Goal: Communication & Community: Answer question/provide support

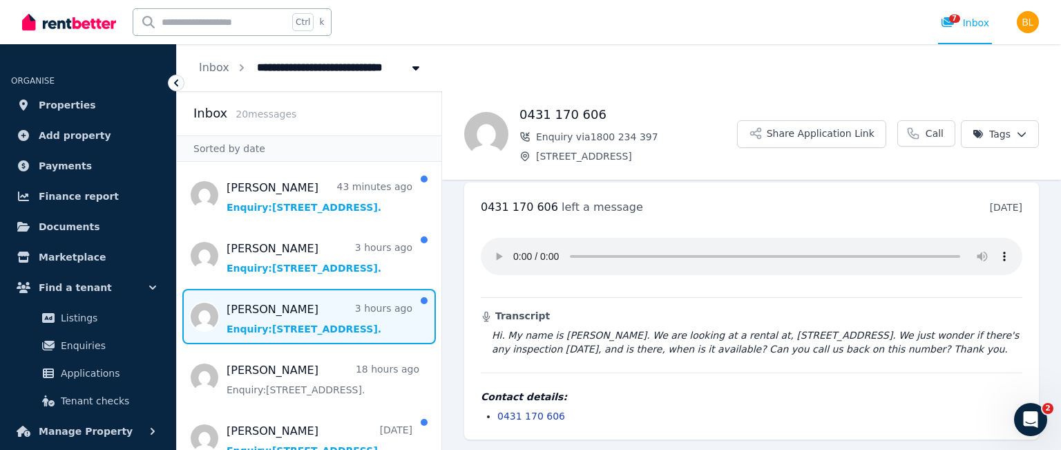
click at [279, 313] on span "Message list" at bounding box center [309, 316] width 265 height 55
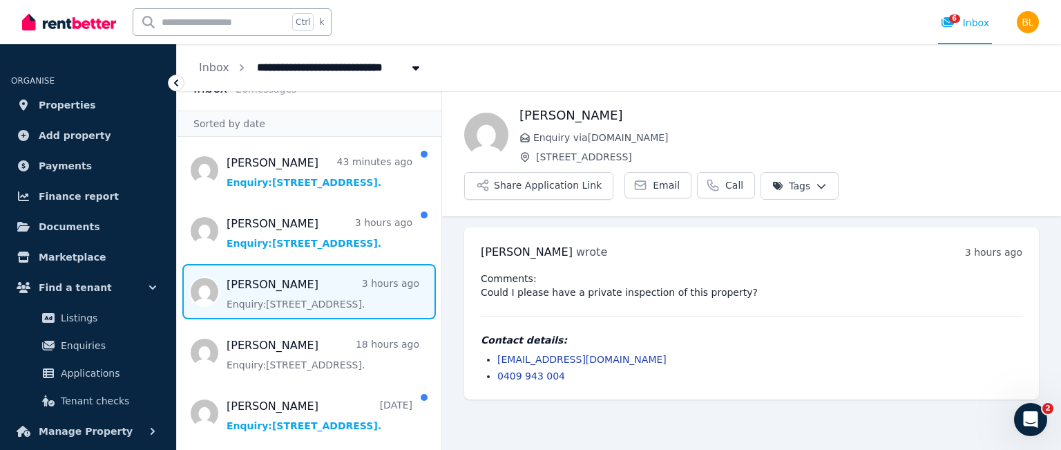
scroll to position [23, 0]
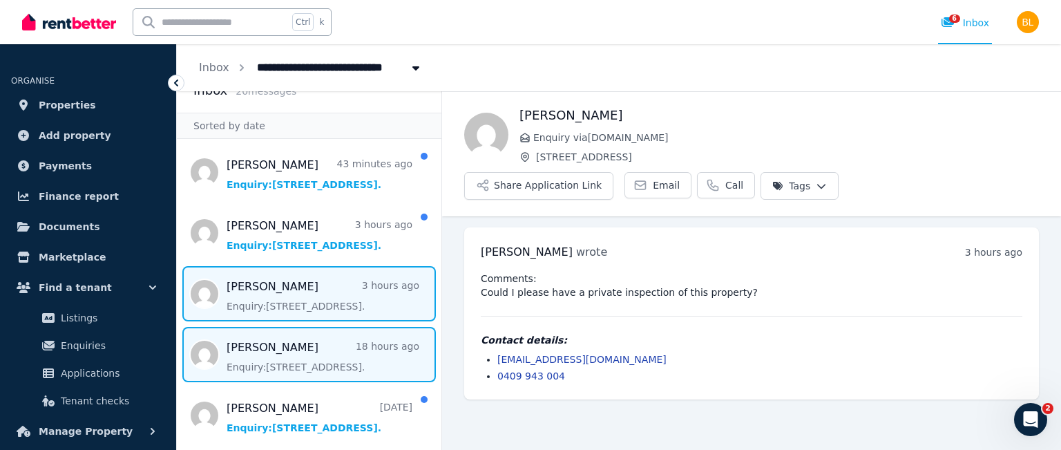
click at [291, 349] on span "Message list" at bounding box center [309, 354] width 265 height 55
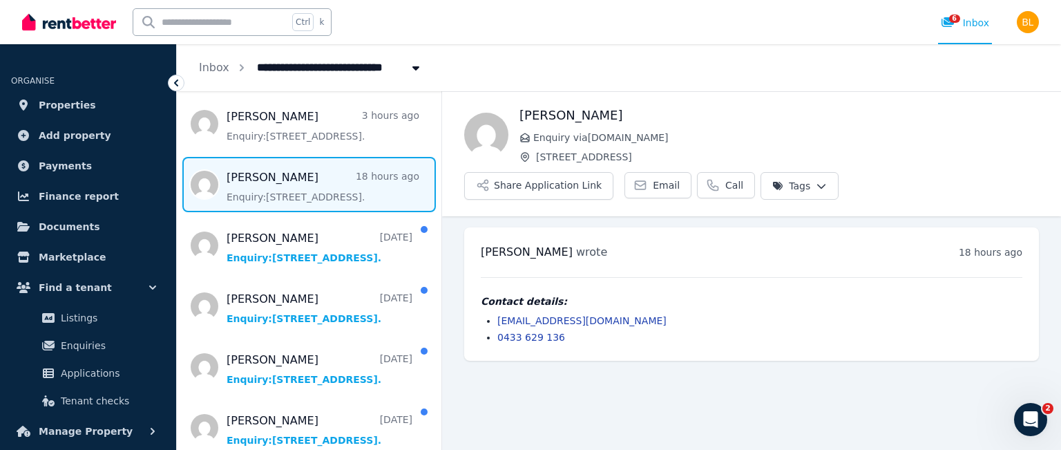
scroll to position [198, 0]
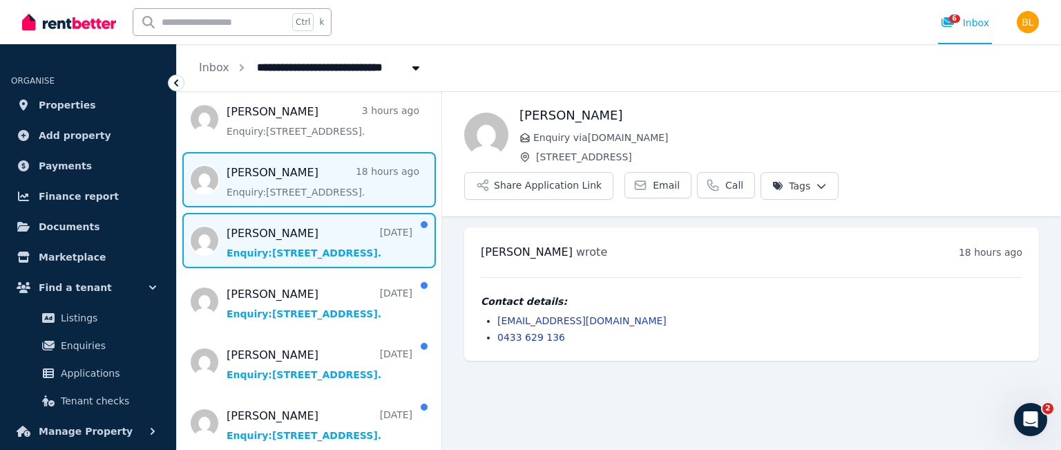
click at [323, 253] on span "Message list" at bounding box center [309, 240] width 265 height 55
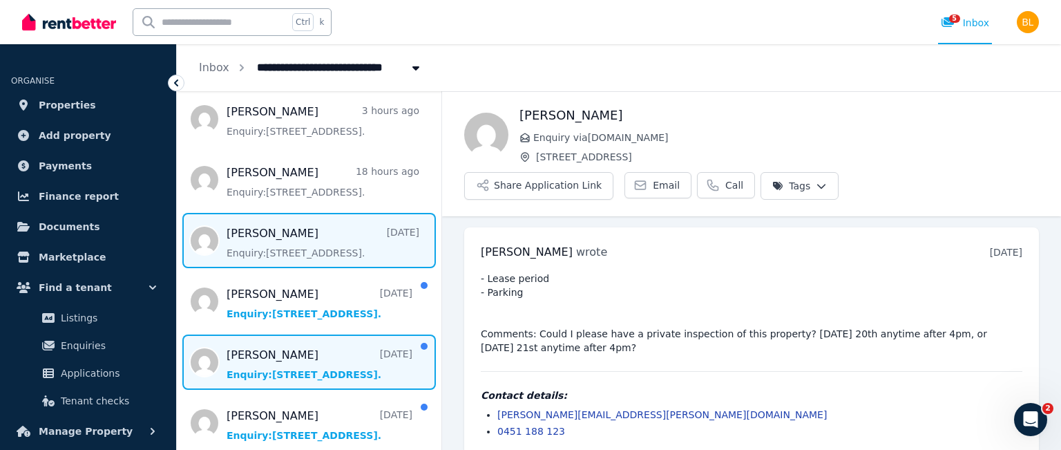
click at [309, 375] on span "Message list" at bounding box center [309, 361] width 265 height 55
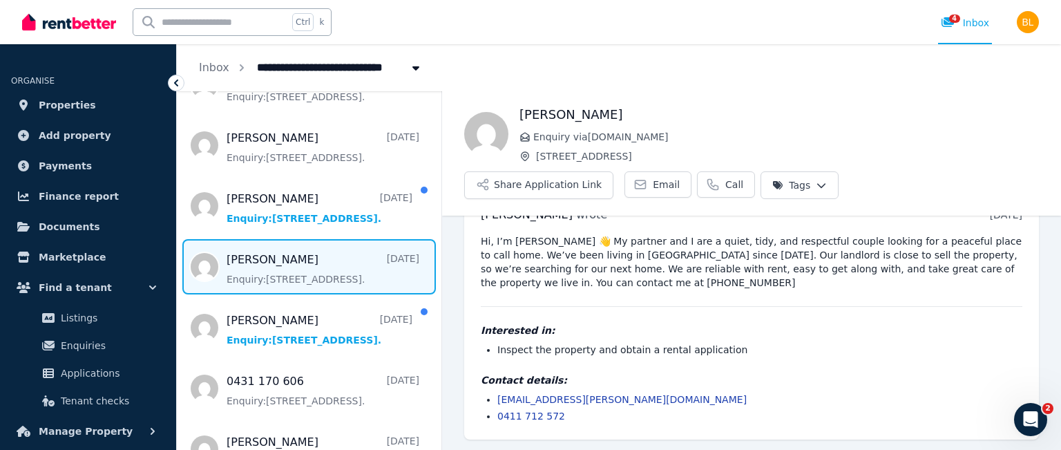
scroll to position [359, 0]
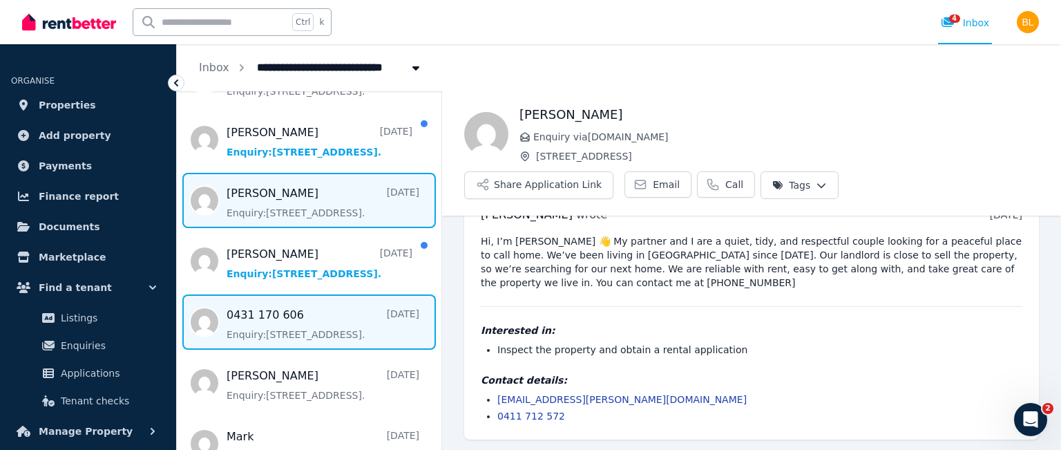
click at [338, 338] on span "Message list" at bounding box center [309, 321] width 265 height 55
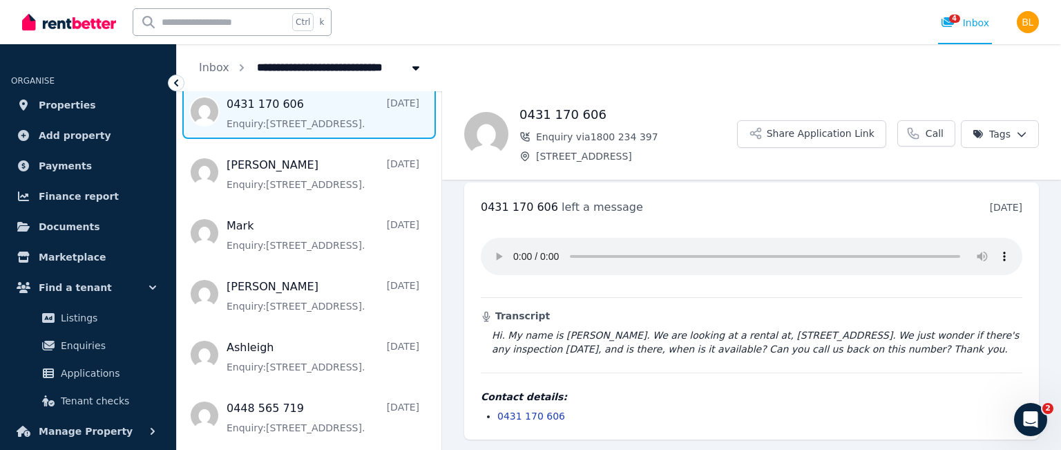
scroll to position [589, 0]
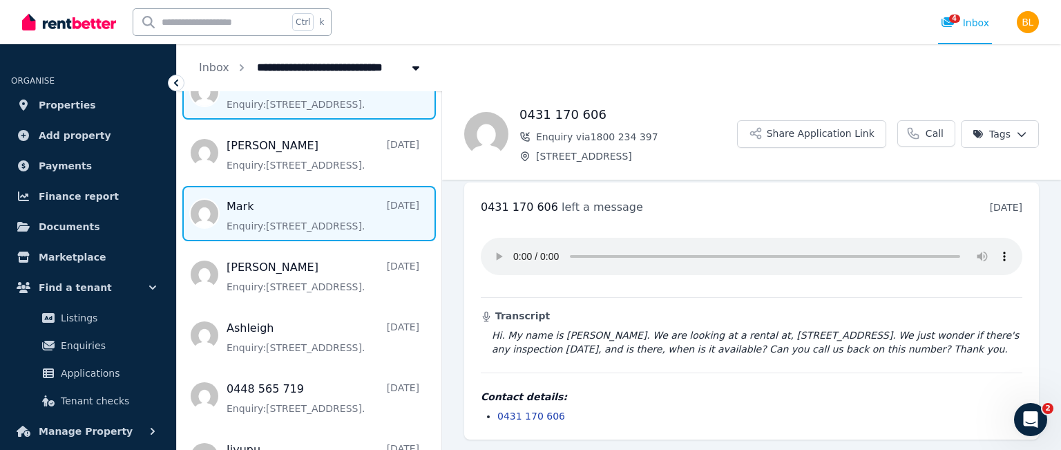
click at [320, 217] on span "Message list" at bounding box center [309, 213] width 265 height 55
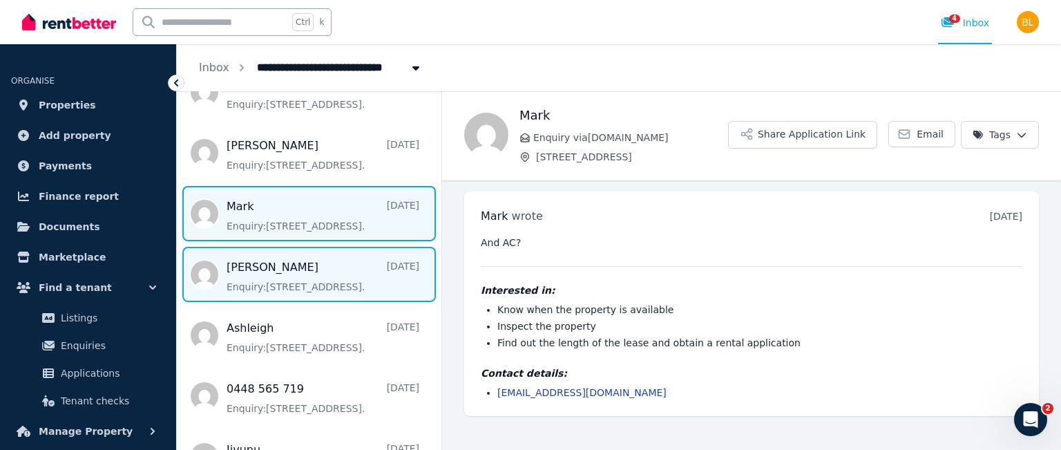
click at [299, 269] on span "Message list" at bounding box center [309, 274] width 265 height 55
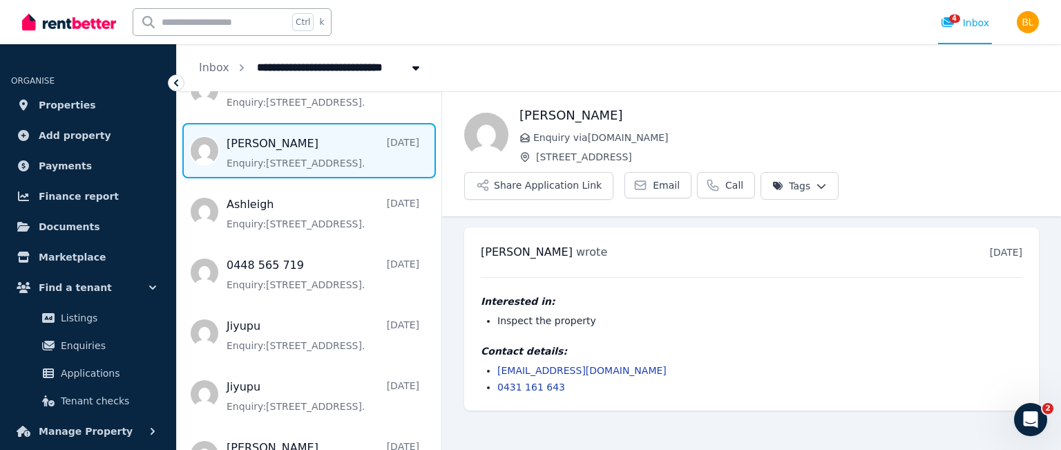
scroll to position [727, 0]
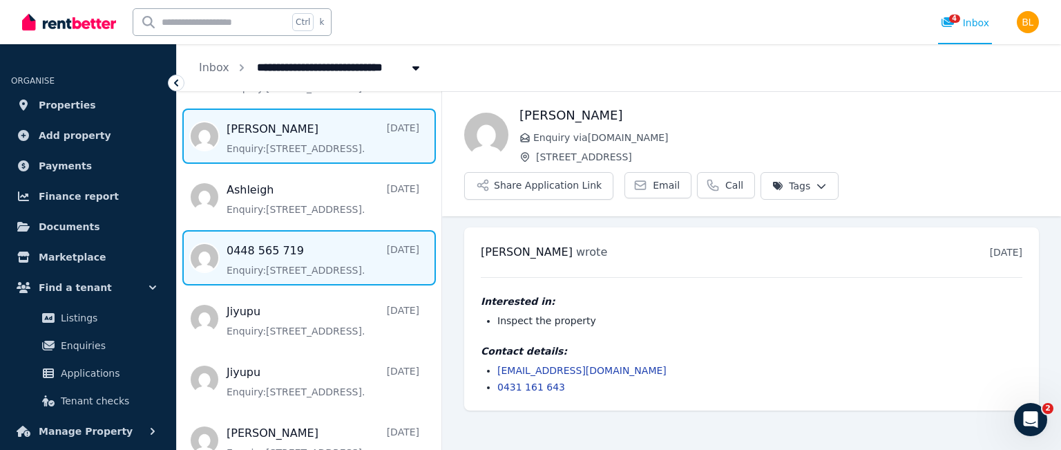
click at [281, 258] on span "Message list" at bounding box center [309, 257] width 265 height 55
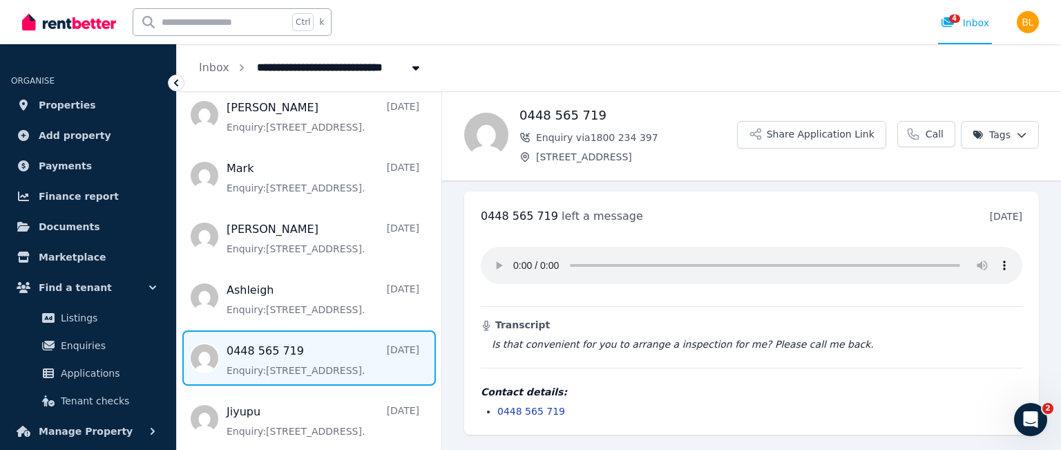
scroll to position [559, 0]
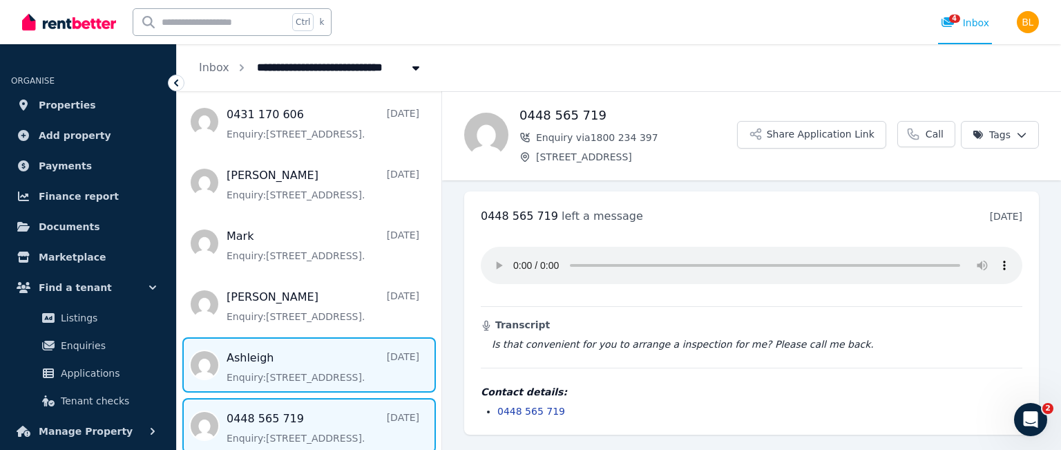
click at [296, 367] on span "Message list" at bounding box center [309, 364] width 265 height 55
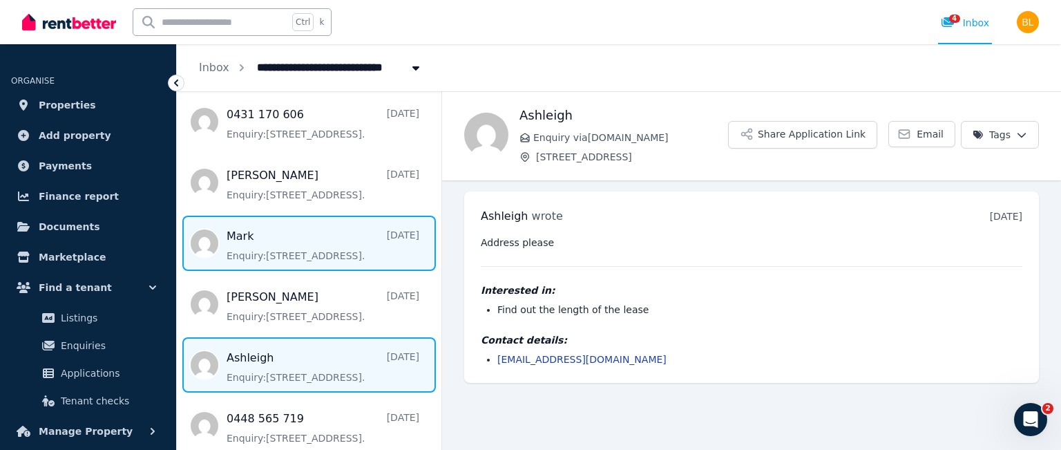
click at [274, 258] on span "Message list" at bounding box center [309, 242] width 265 height 55
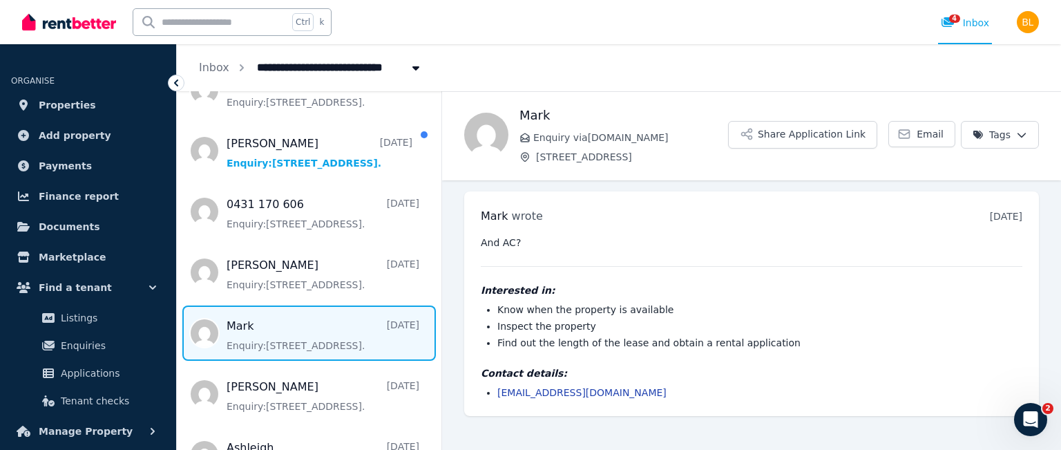
scroll to position [459, 0]
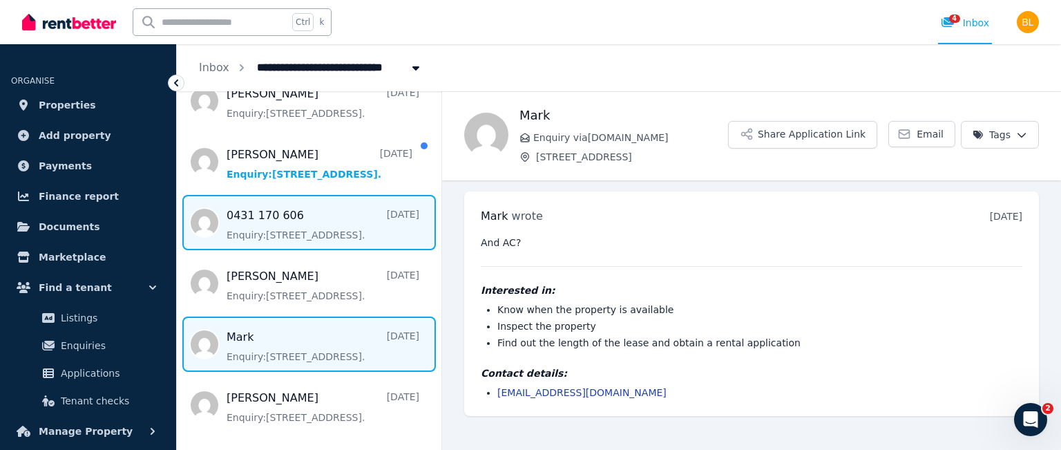
click at [257, 233] on span "Message list" at bounding box center [309, 222] width 265 height 55
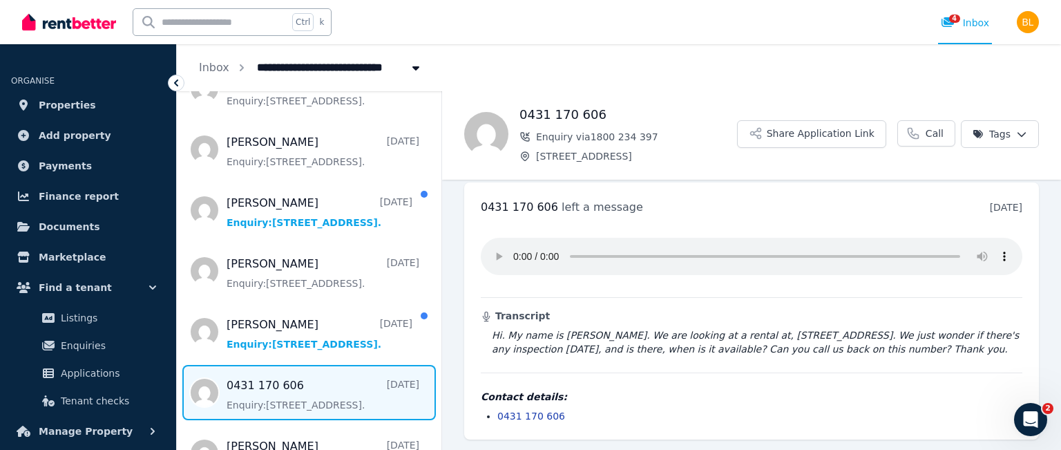
scroll to position [287, 0]
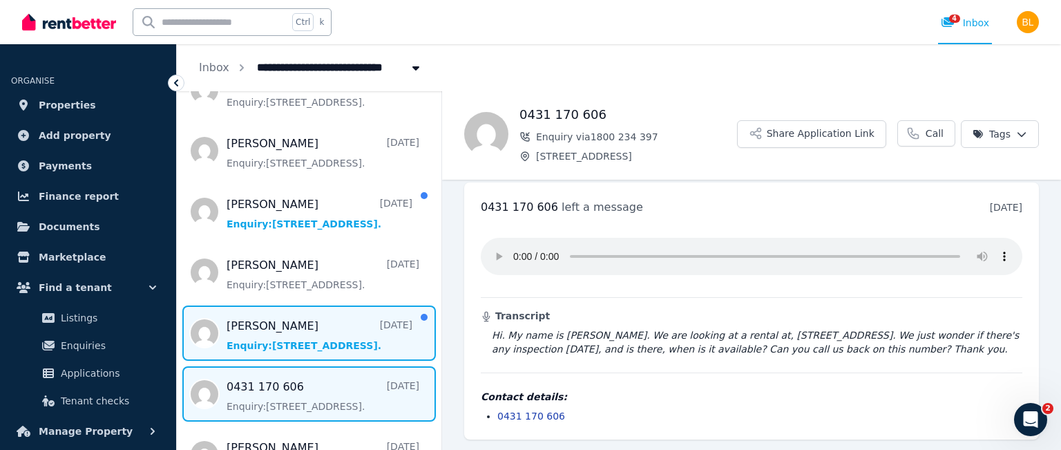
click at [266, 324] on span "Message list" at bounding box center [309, 332] width 265 height 55
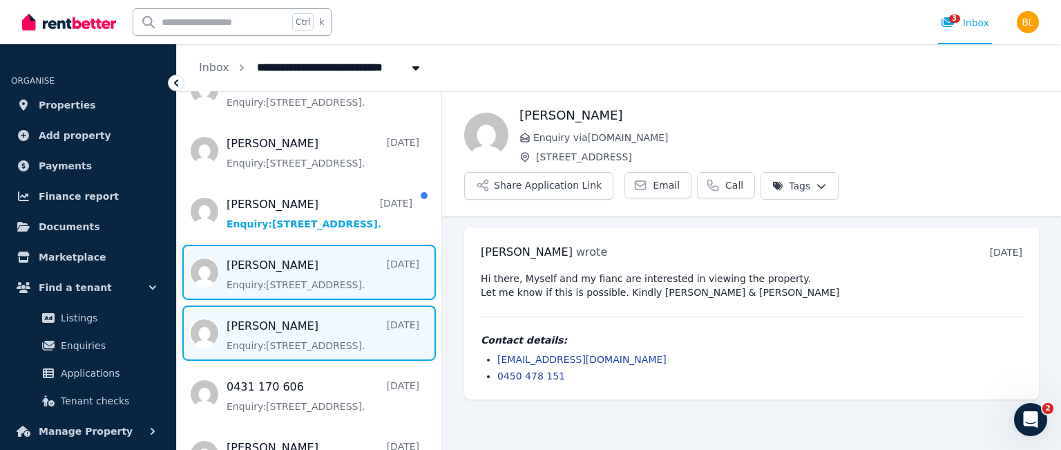
click at [263, 285] on span "Message list" at bounding box center [309, 272] width 265 height 55
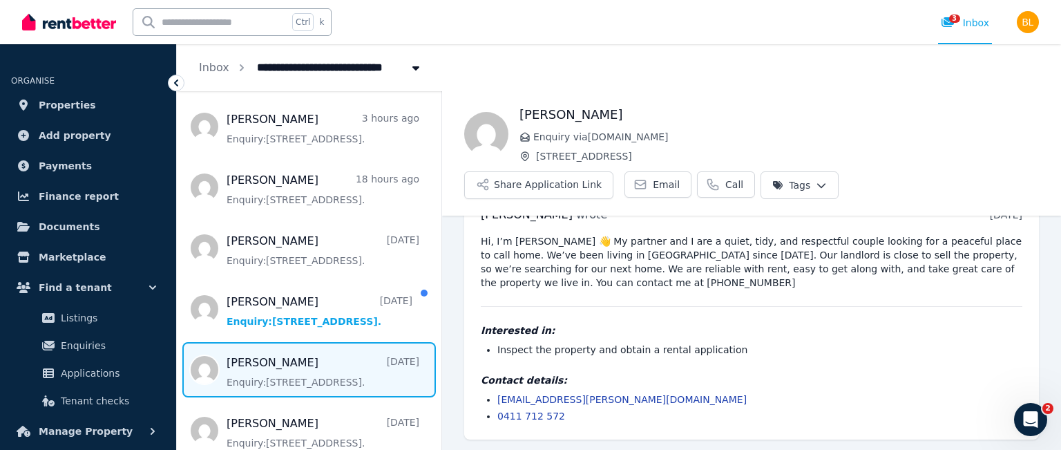
scroll to position [186, 0]
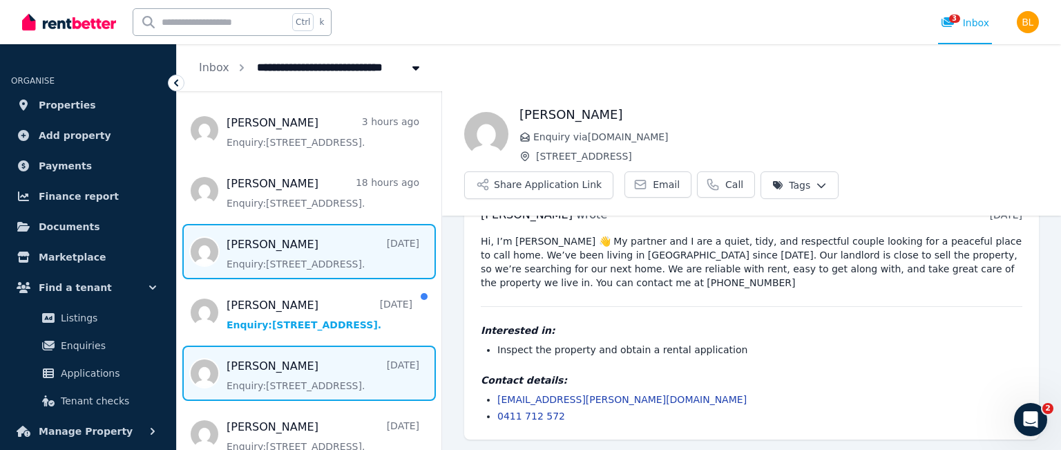
click at [278, 258] on span "Message list" at bounding box center [309, 251] width 265 height 55
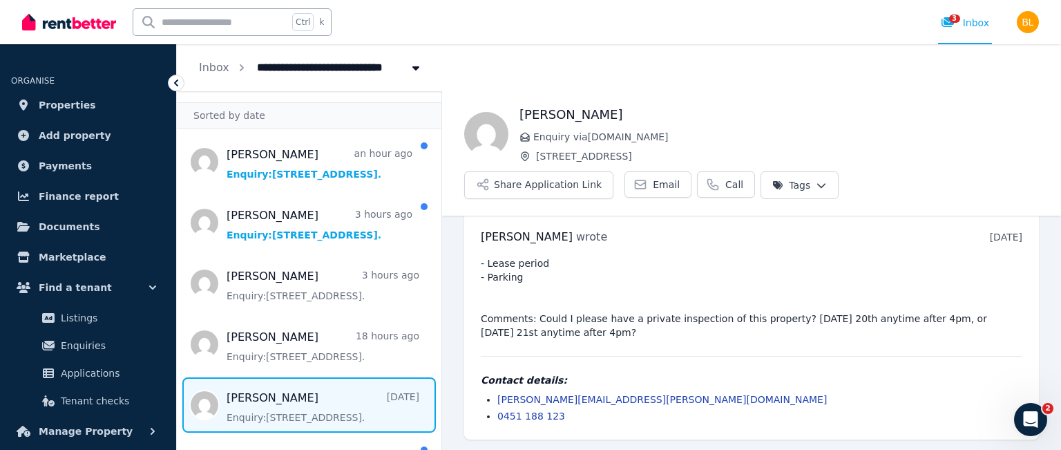
scroll to position [25, 0]
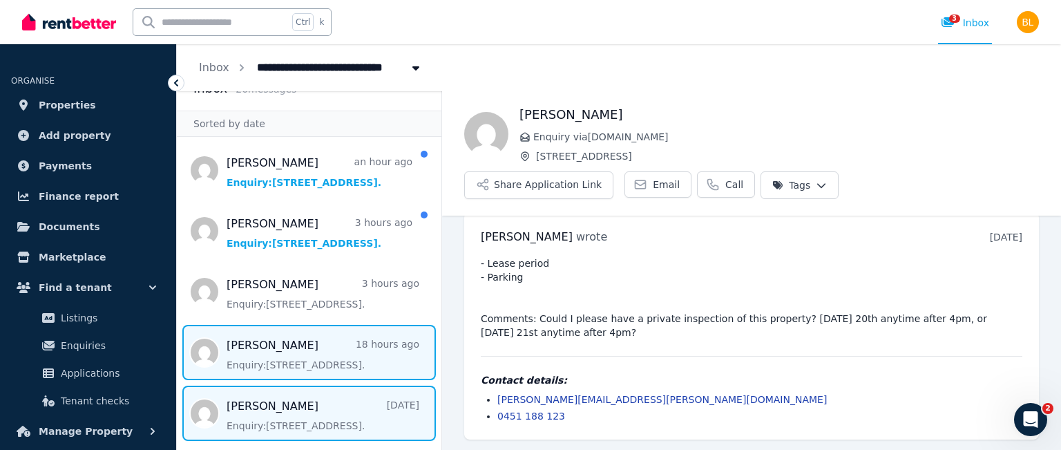
click at [286, 355] on span "Message list" at bounding box center [309, 352] width 265 height 55
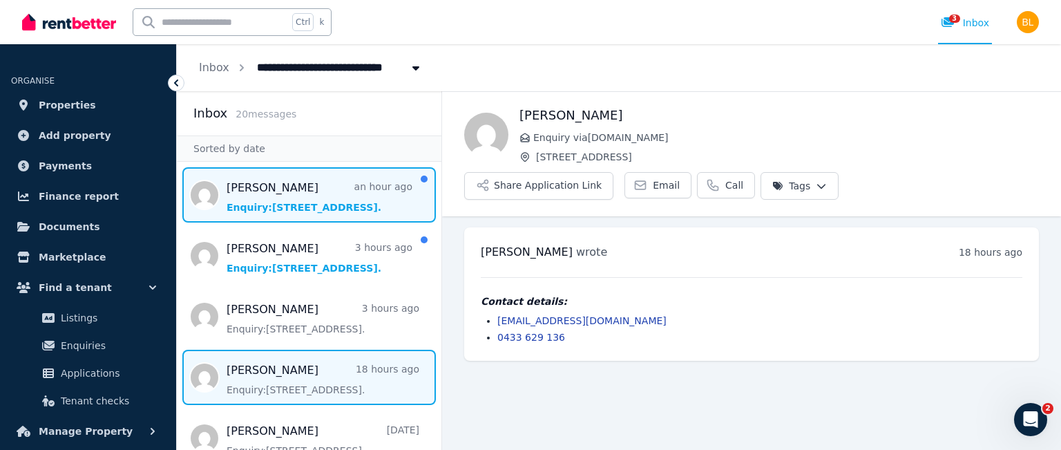
click at [280, 199] on span "Message list" at bounding box center [309, 194] width 265 height 55
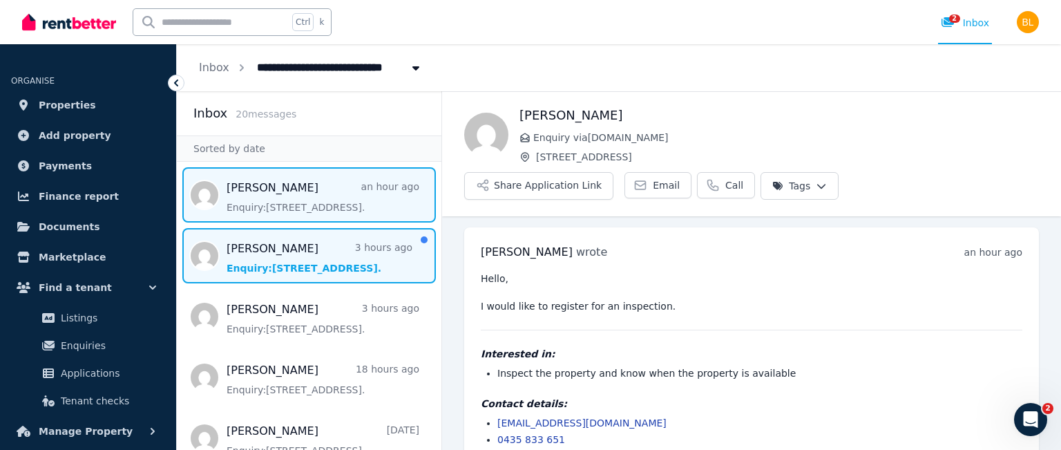
click at [307, 256] on span "Message list" at bounding box center [309, 255] width 265 height 55
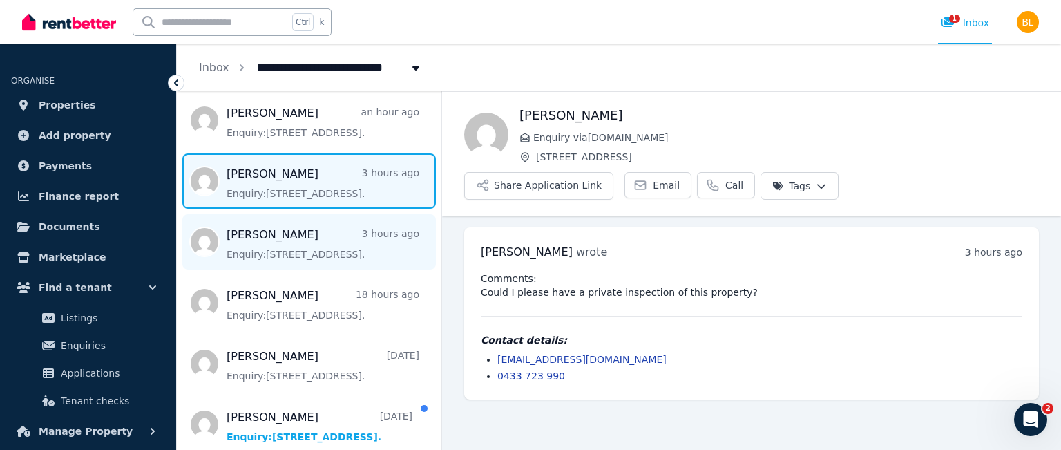
scroll to position [124, 0]
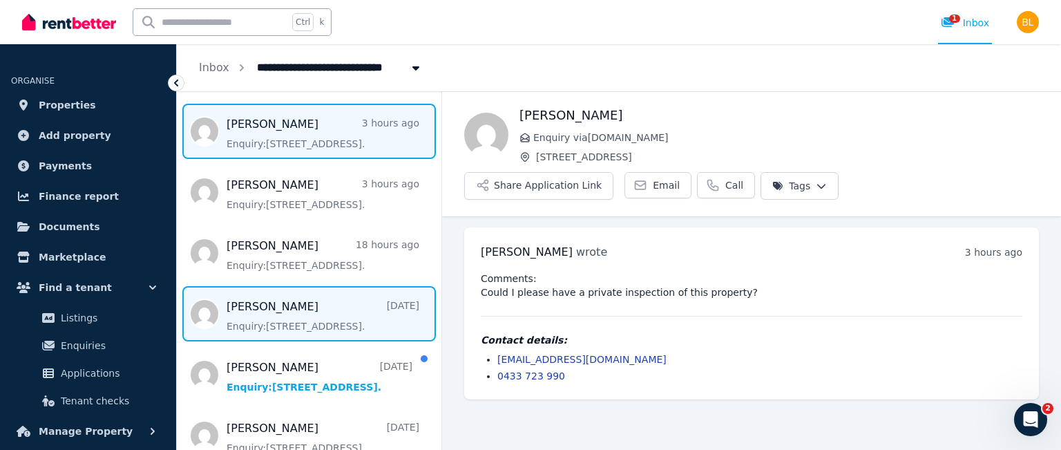
click at [358, 309] on span "Message list" at bounding box center [309, 313] width 265 height 55
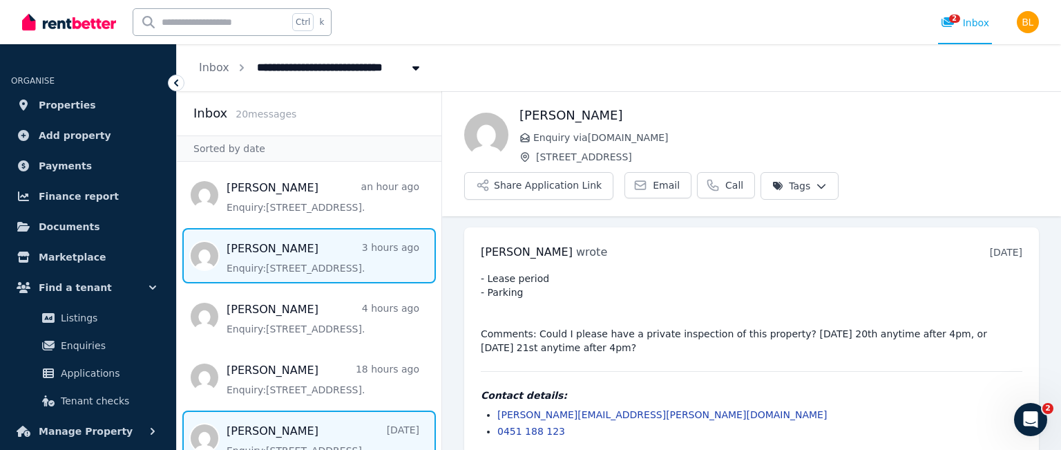
click at [307, 265] on span "Message list" at bounding box center [309, 255] width 265 height 55
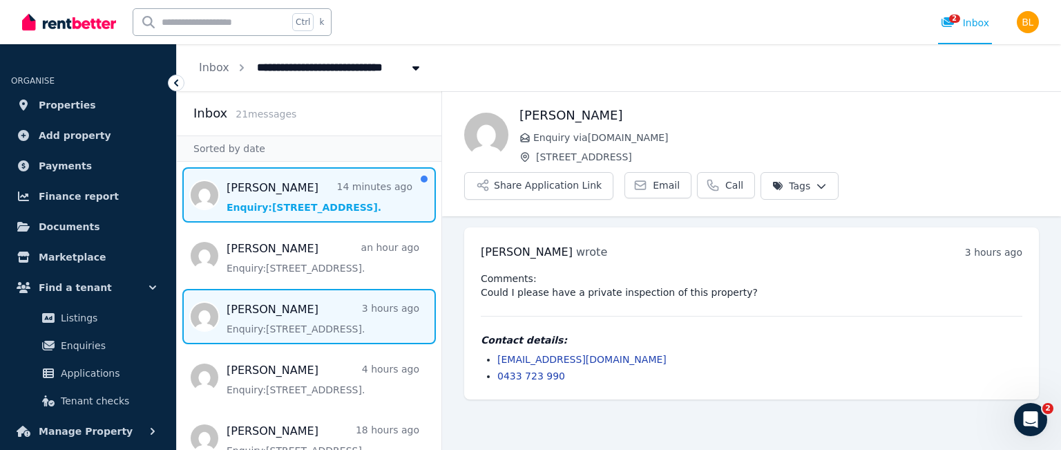
click at [310, 195] on span "Message list" at bounding box center [309, 194] width 265 height 55
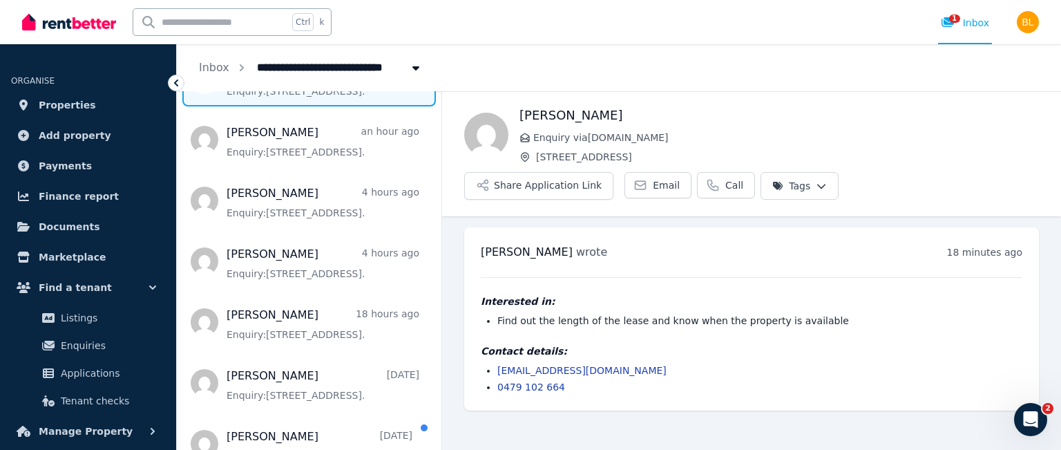
scroll to position [175, 0]
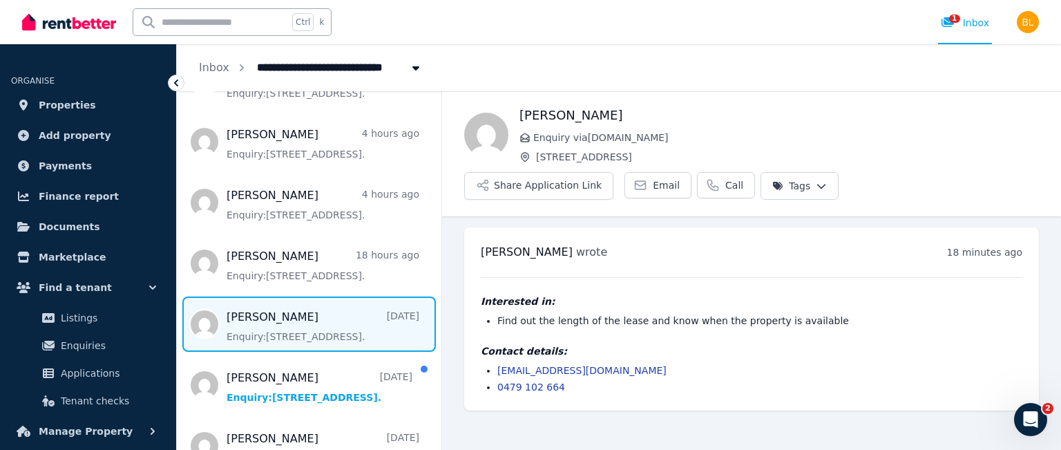
click at [303, 323] on span "Message list" at bounding box center [309, 323] width 265 height 55
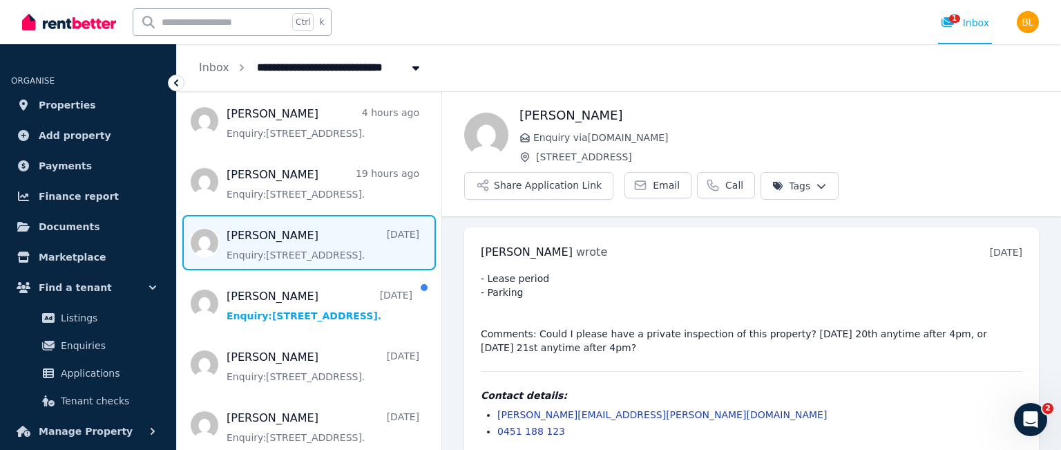
scroll to position [253, 0]
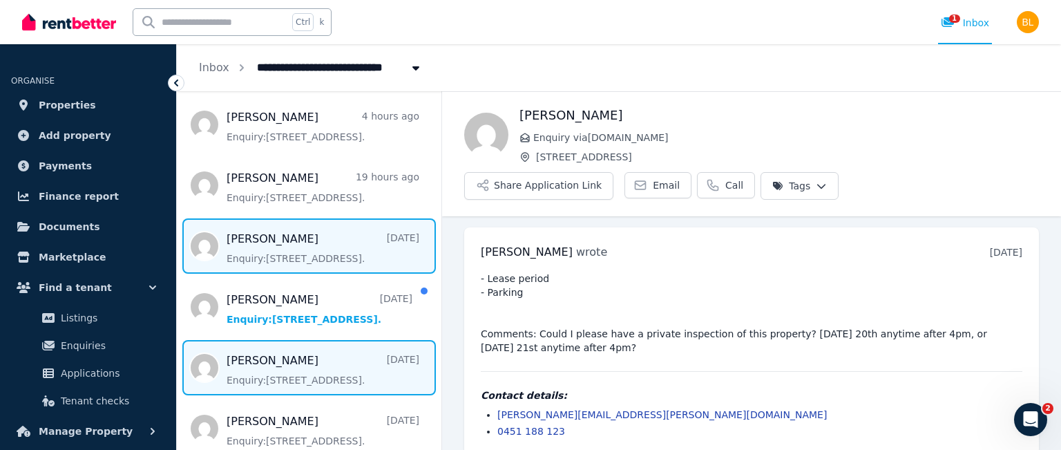
click at [291, 372] on span "Message list" at bounding box center [309, 367] width 265 height 55
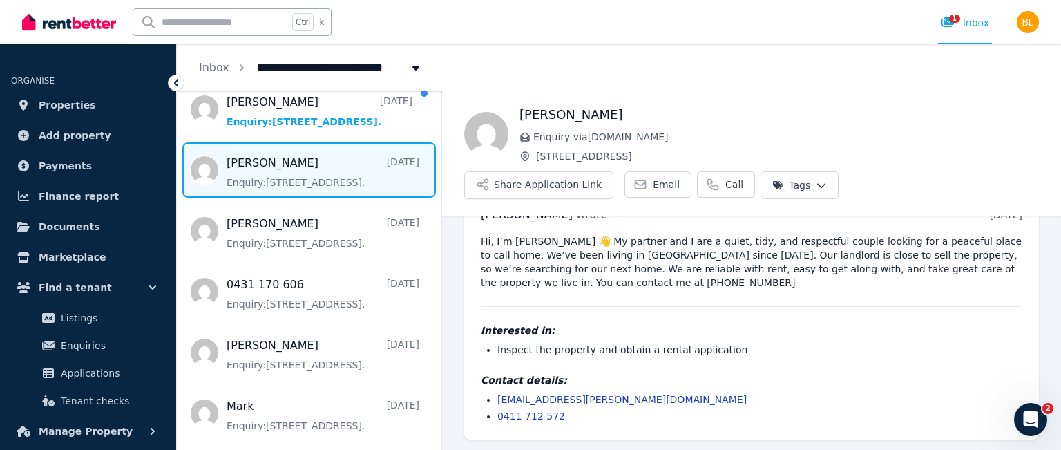
scroll to position [470, 0]
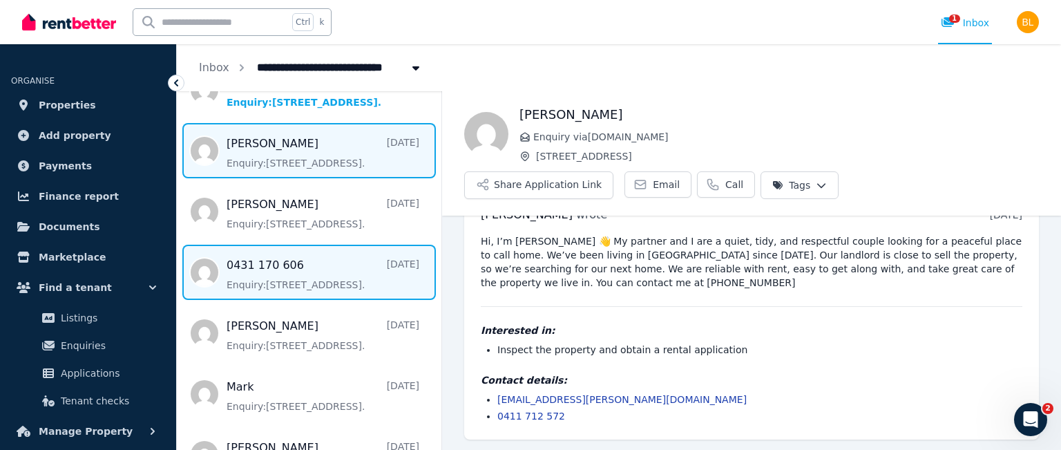
click at [273, 282] on span "Message list" at bounding box center [309, 272] width 265 height 55
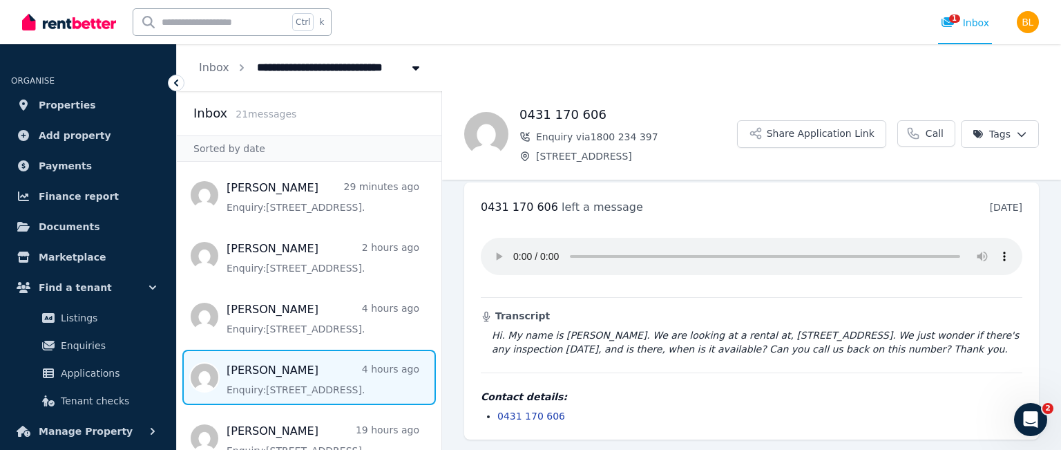
click at [275, 381] on span "Message list" at bounding box center [309, 376] width 265 height 55
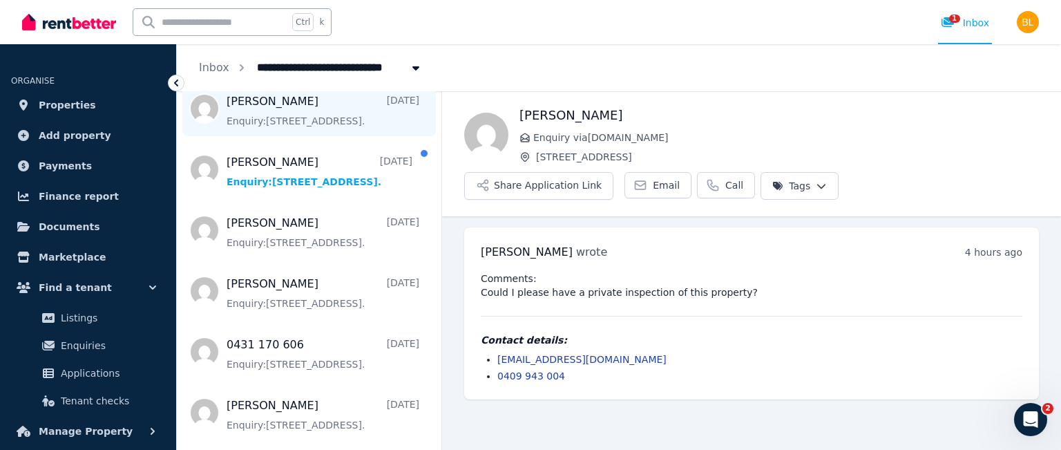
scroll to position [391, 0]
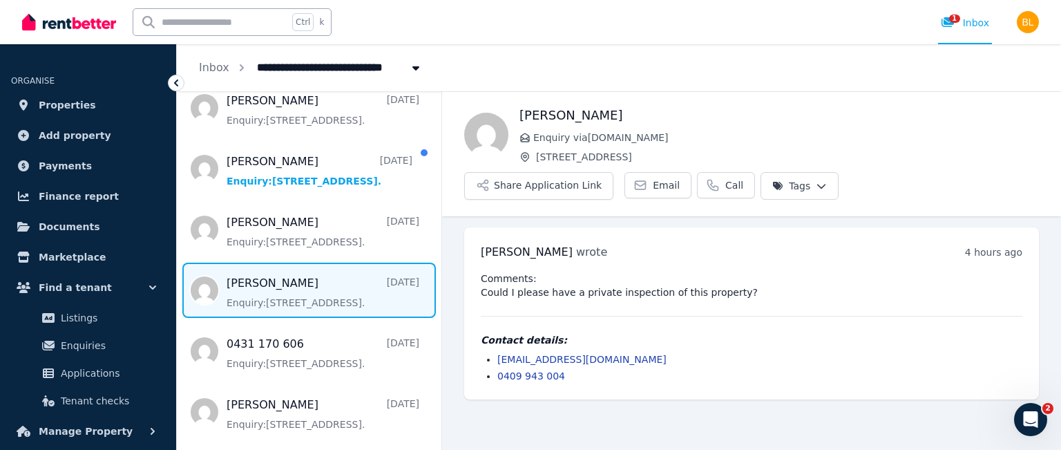
click at [279, 284] on span "Message list" at bounding box center [309, 289] width 265 height 55
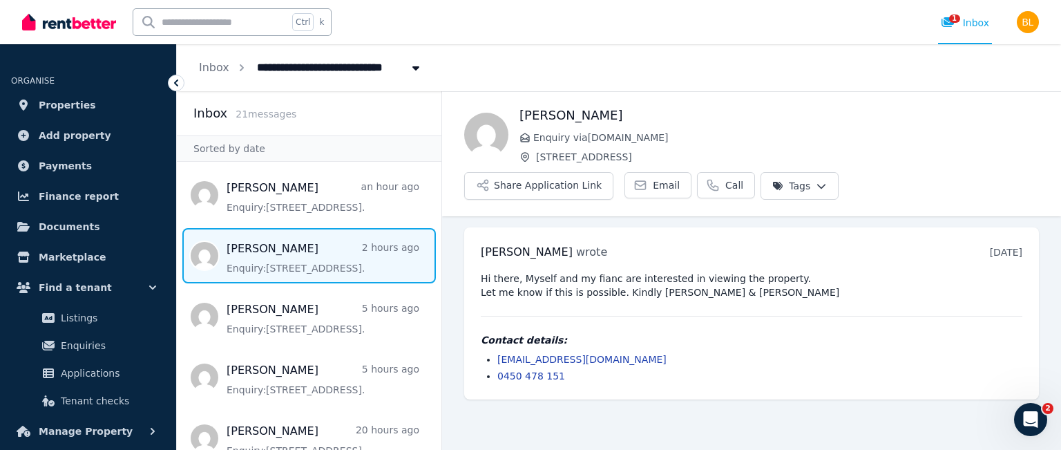
click at [319, 256] on span "Message list" at bounding box center [309, 255] width 265 height 55
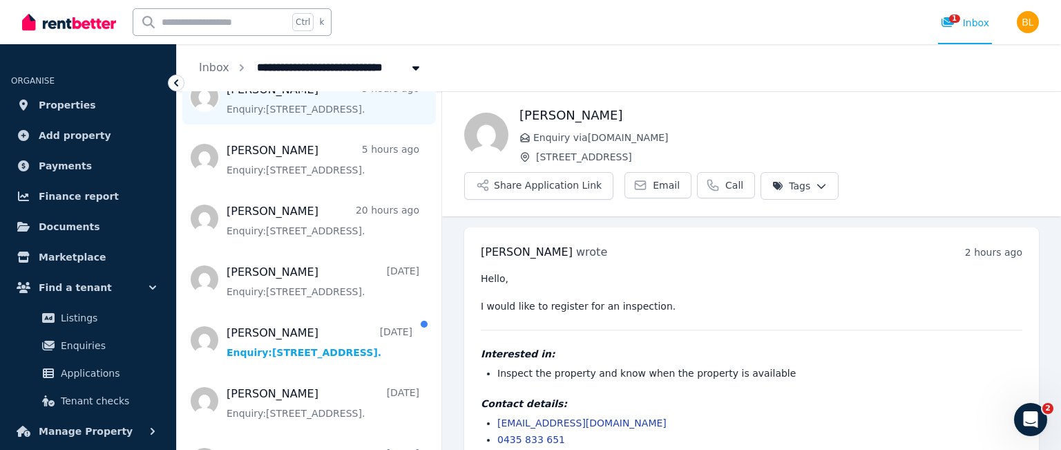
scroll to position [225, 0]
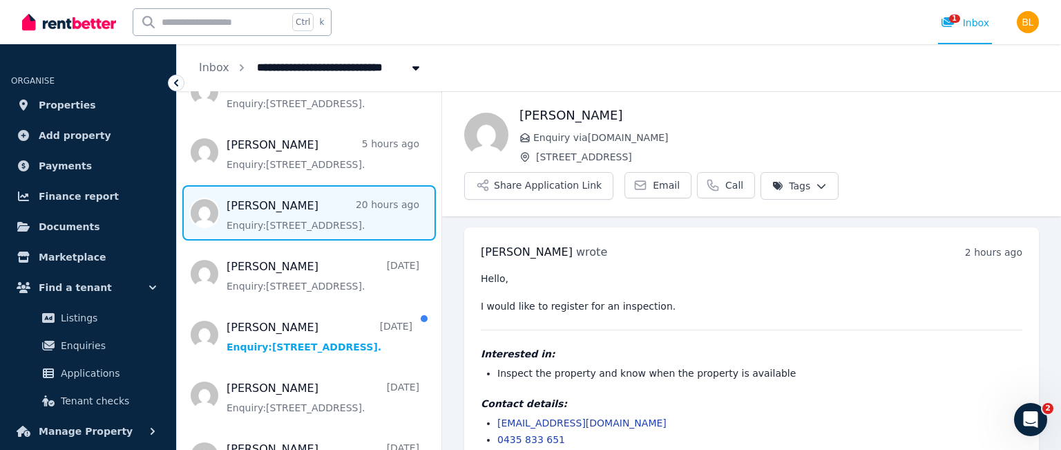
click at [287, 226] on span "Message list" at bounding box center [309, 212] width 265 height 55
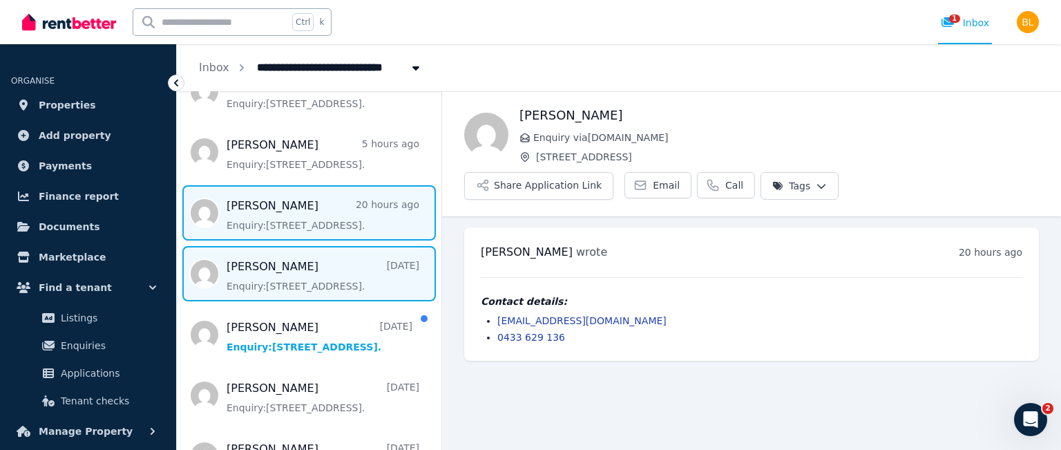
click at [296, 293] on span "Message list" at bounding box center [309, 273] width 265 height 55
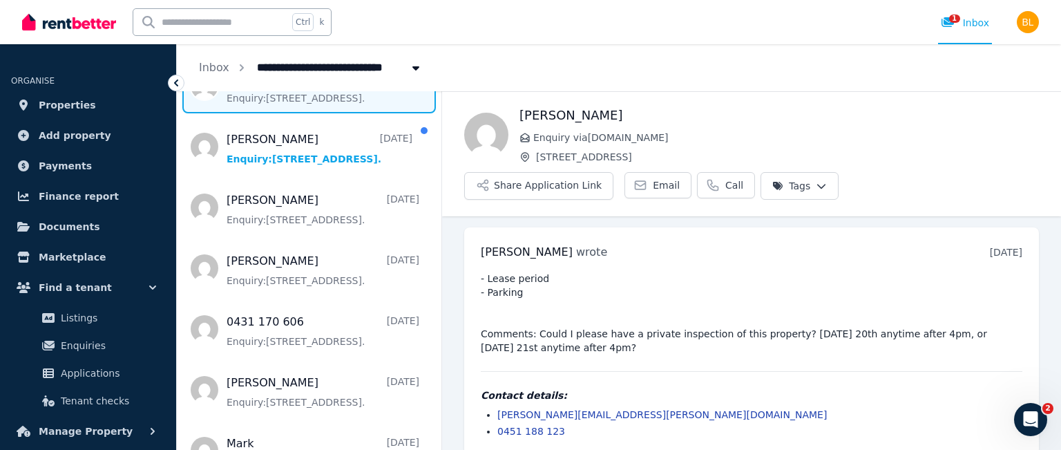
scroll to position [414, 0]
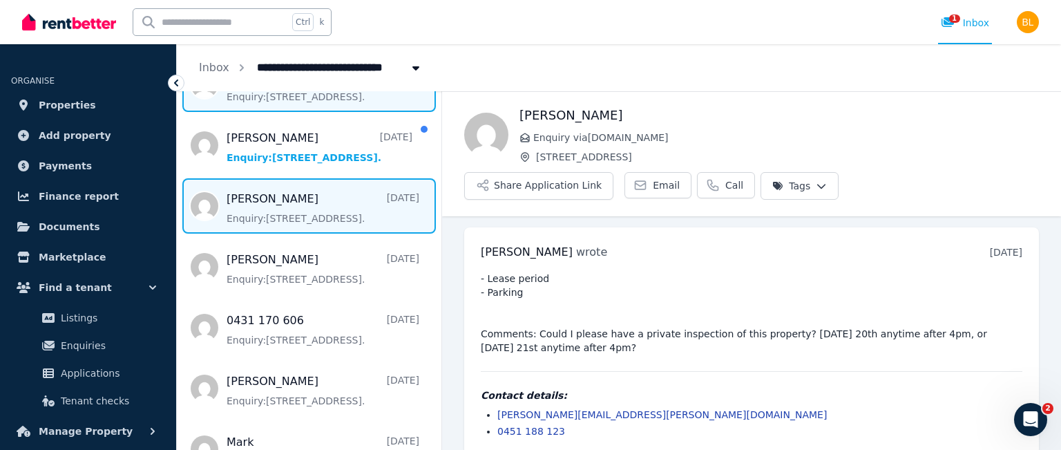
click at [275, 213] on span "Message list" at bounding box center [309, 205] width 265 height 55
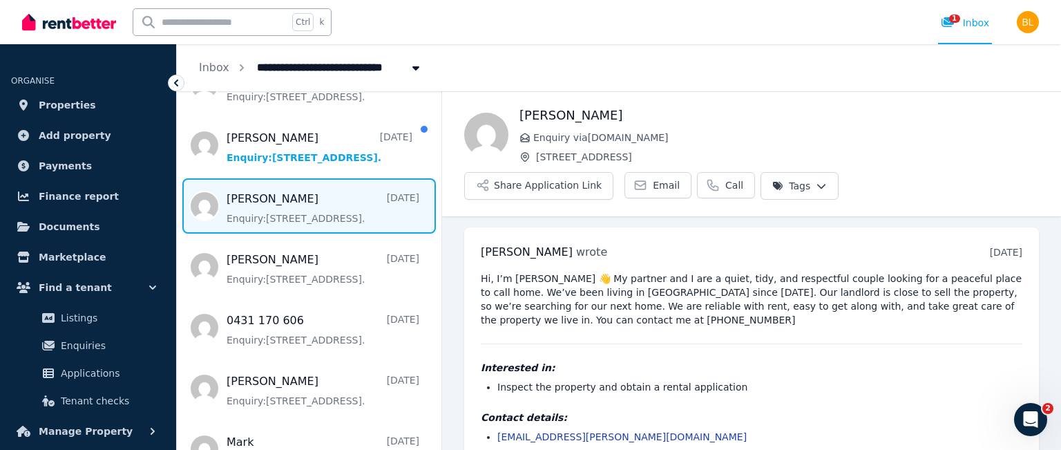
scroll to position [37, 0]
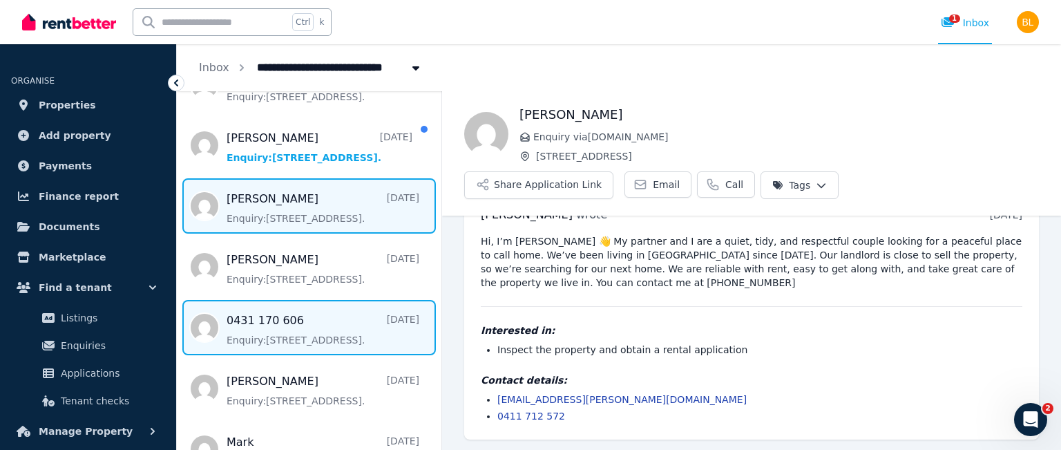
click at [312, 324] on span "Message list" at bounding box center [309, 327] width 265 height 55
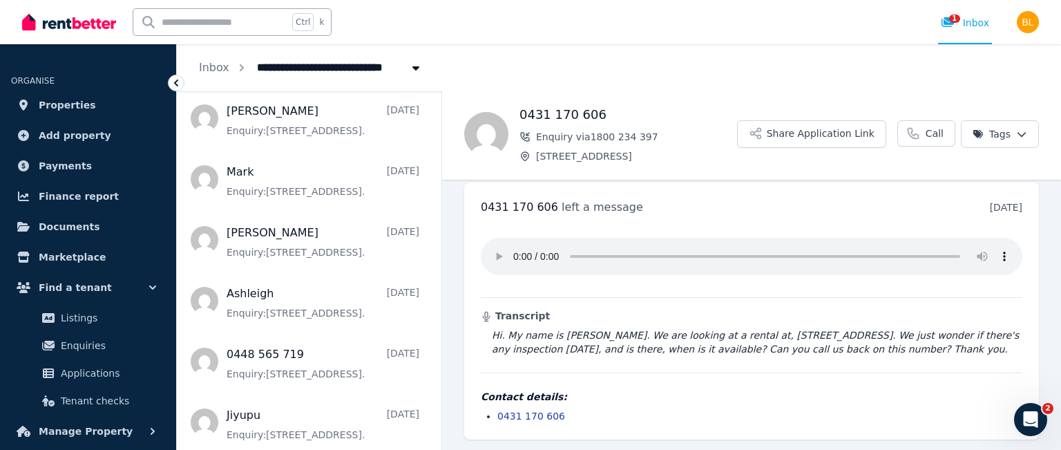
scroll to position [686, 0]
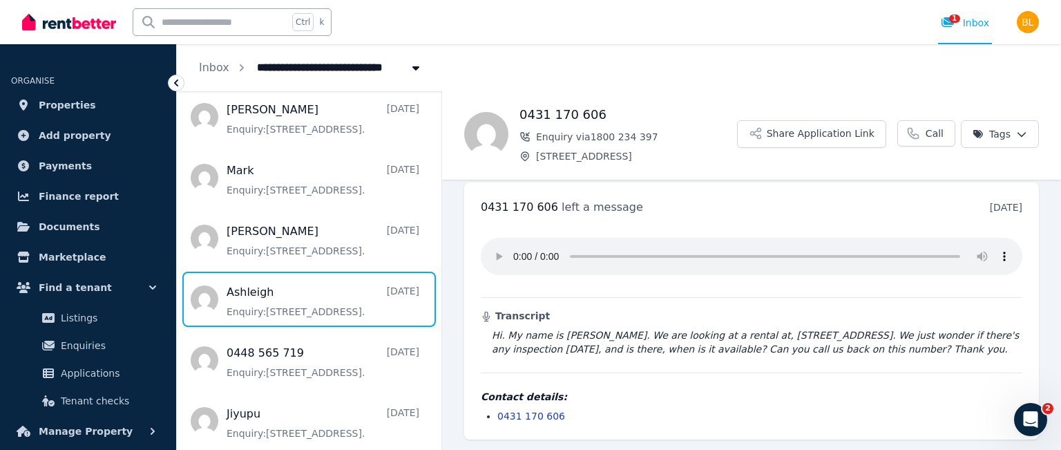
click at [289, 309] on span "Message list" at bounding box center [309, 298] width 265 height 55
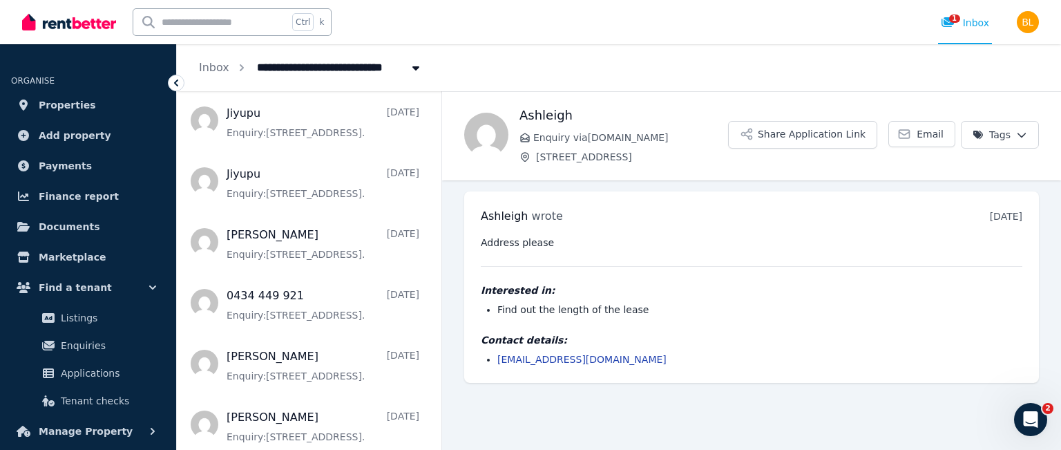
scroll to position [990, 0]
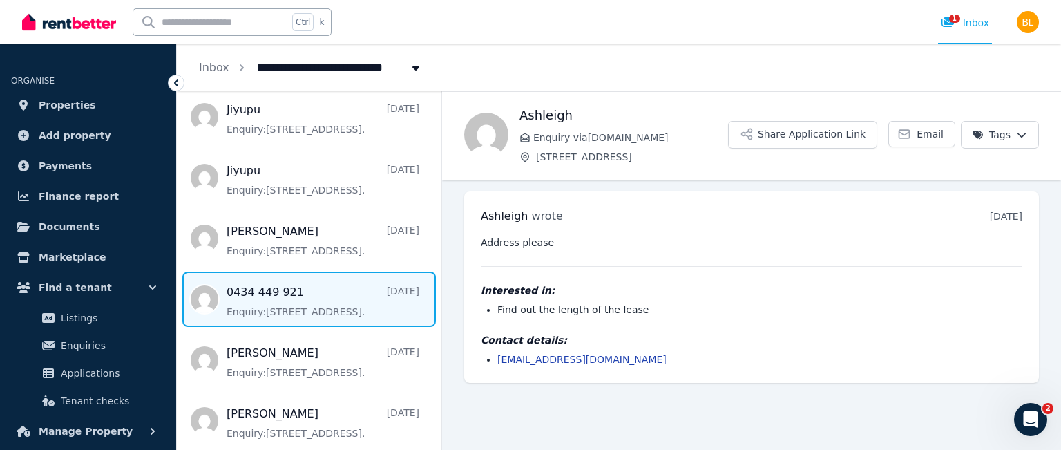
click at [284, 312] on span "Message list" at bounding box center [309, 298] width 265 height 55
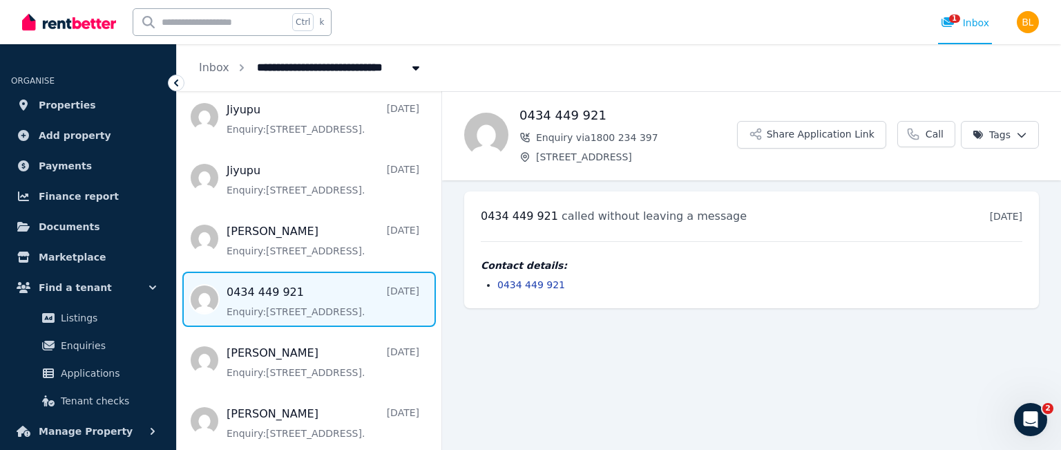
scroll to position [993, 0]
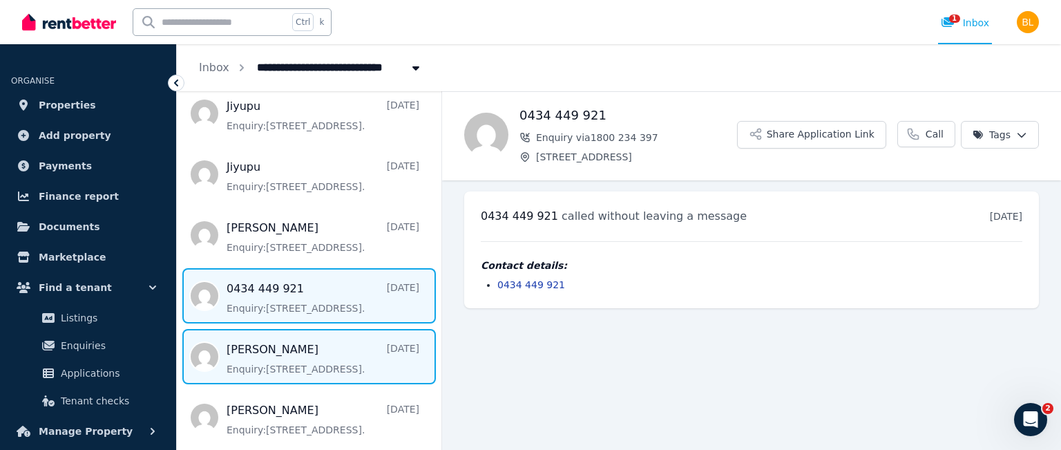
click at [282, 352] on span "Message list" at bounding box center [309, 356] width 265 height 55
